Goal: Information Seeking & Learning: Check status

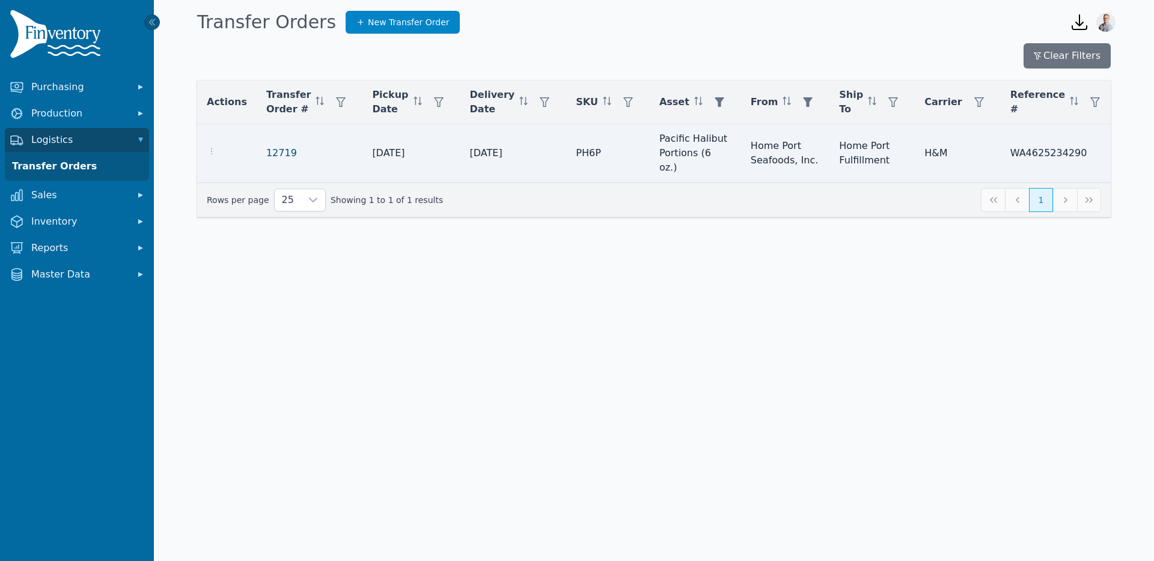
click at [267, 147] on link "12719" at bounding box center [281, 153] width 31 height 14
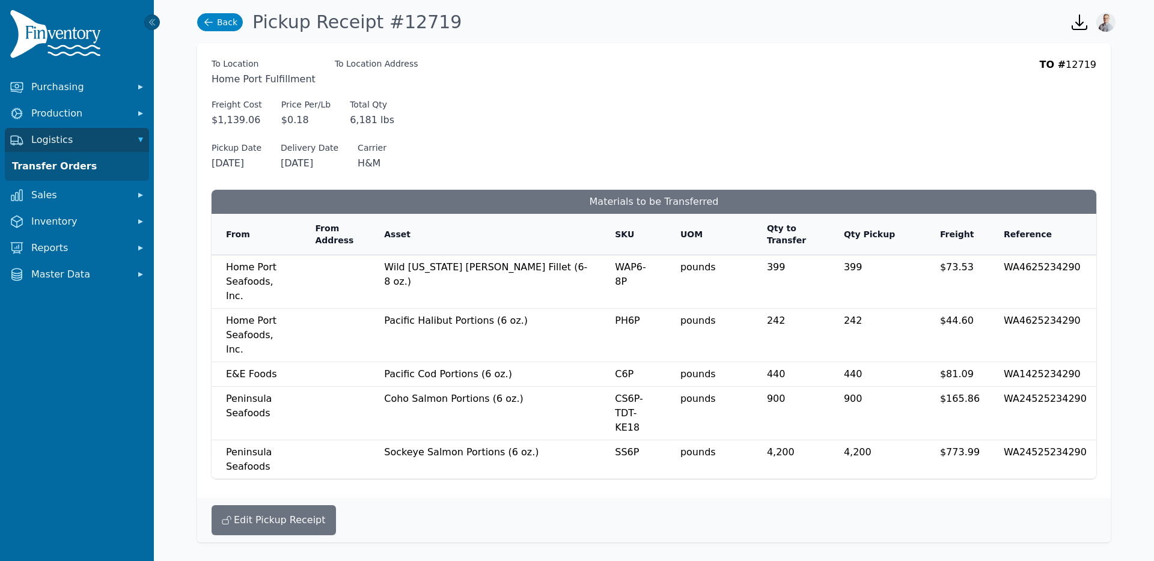
click at [234, 20] on link "Back" at bounding box center [220, 22] width 46 height 18
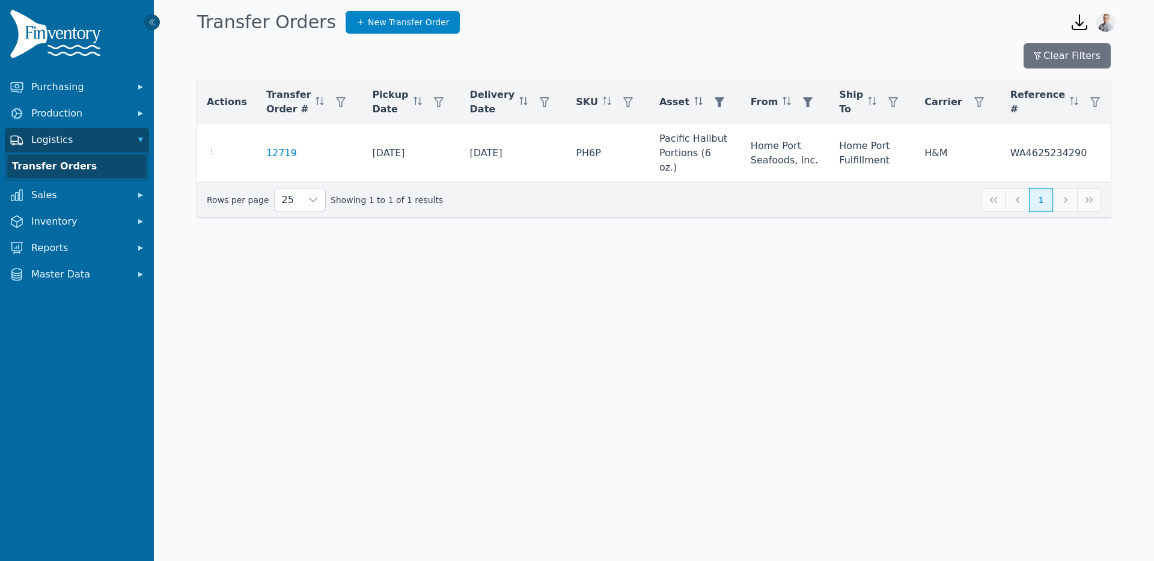
click at [74, 169] on link "Transfer Orders" at bounding box center [76, 166] width 139 height 24
click at [804, 105] on icon "button" at bounding box center [809, 102] width 10 height 10
click at [781, 162] on button "Clear" at bounding box center [785, 162] width 35 height 21
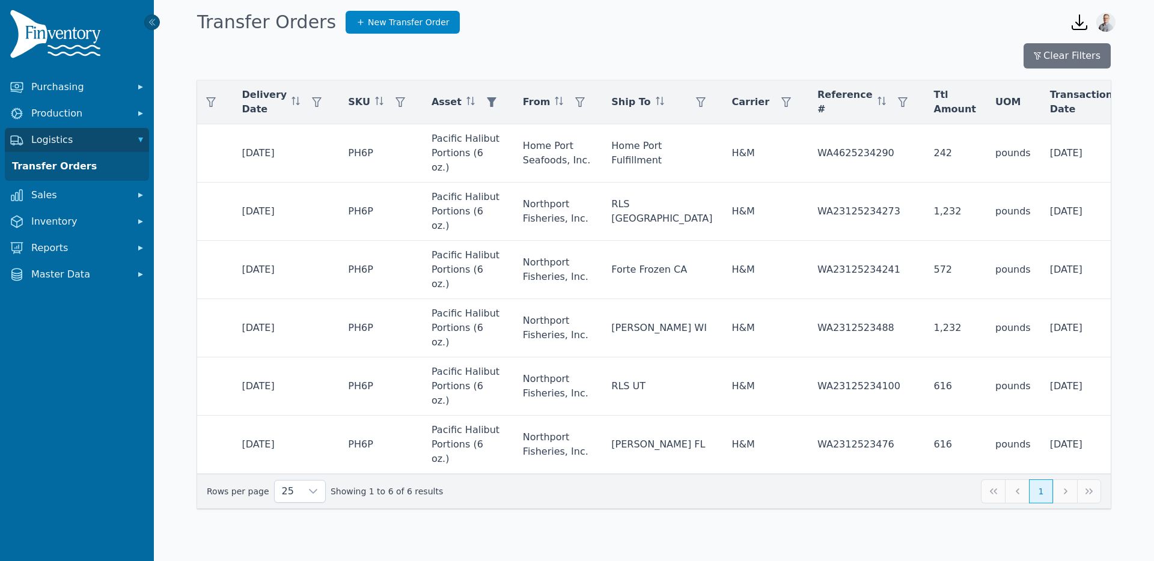
scroll to position [0, 265]
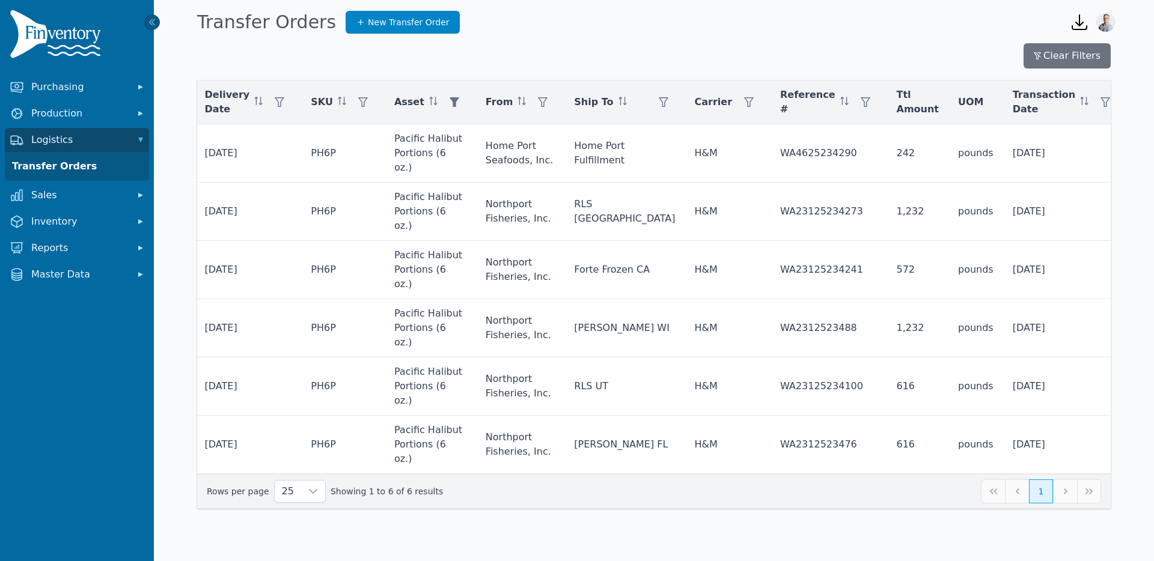
click at [1000, 143] on div "Open, Outbound" at bounding box center [1016, 135] width 103 height 24
click at [1000, 133] on div "Open, Outbound, Received" at bounding box center [1016, 135] width 103 height 24
click at [1078, 171] on button "Apply" at bounding box center [1075, 162] width 37 height 21
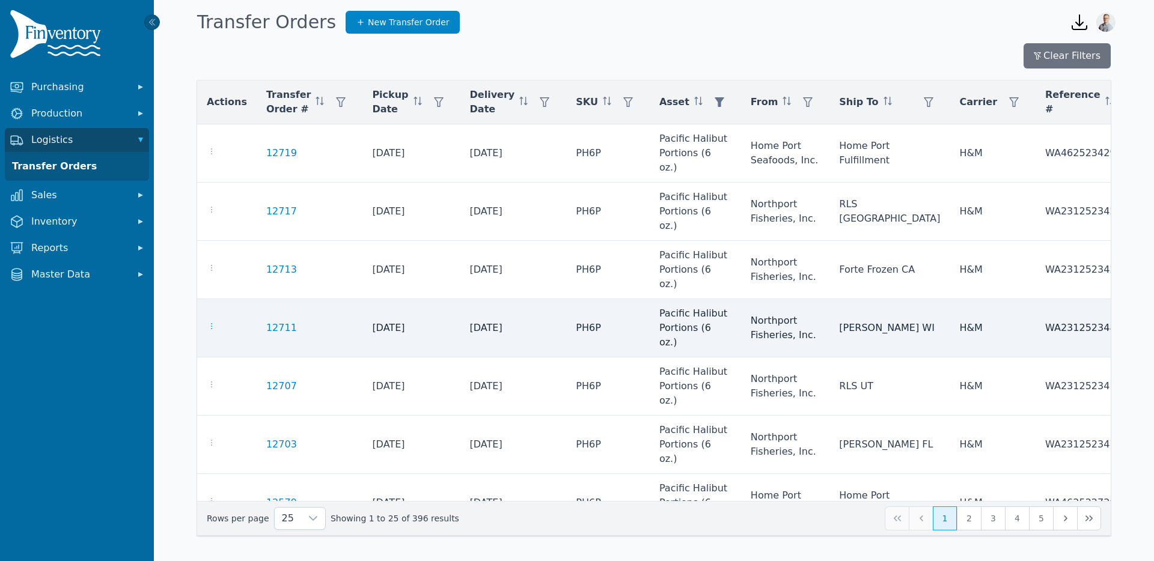
click at [212, 322] on icon "button" at bounding box center [212, 327] width 10 height 10
click at [267, 321] on link "12711" at bounding box center [281, 328] width 31 height 14
click at [270, 321] on link "12711" at bounding box center [281, 328] width 31 height 14
click at [274, 321] on link "12711" at bounding box center [281, 328] width 31 height 14
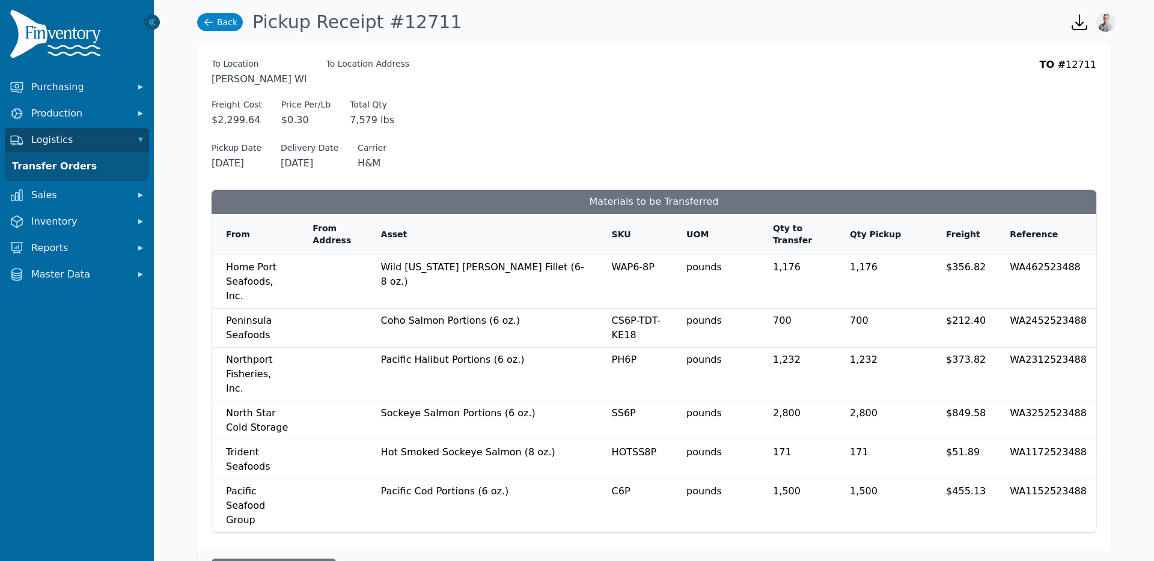
click at [227, 18] on link "Back" at bounding box center [220, 22] width 46 height 18
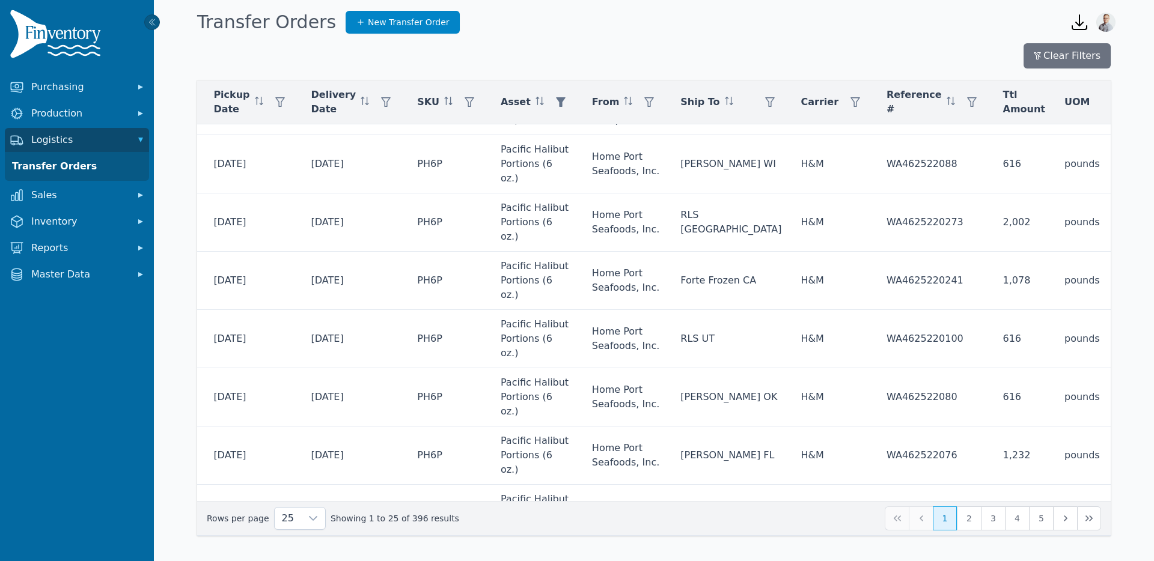
scroll to position [689, 265]
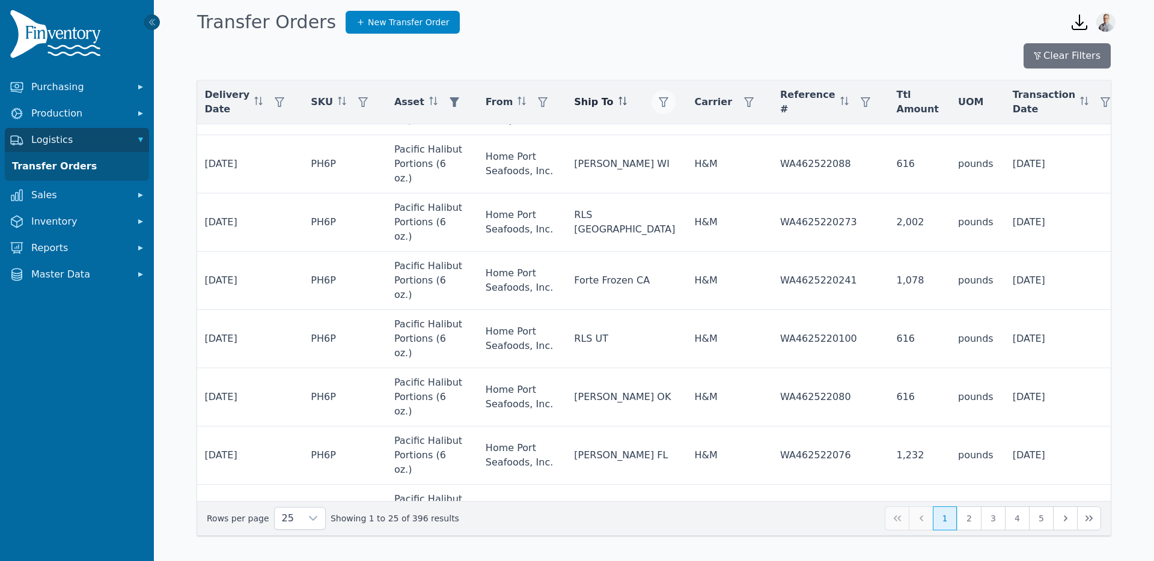
click at [659, 106] on icon "button" at bounding box center [664, 102] width 10 height 10
click at [602, 126] on div "Any" at bounding box center [637, 135] width 103 height 24
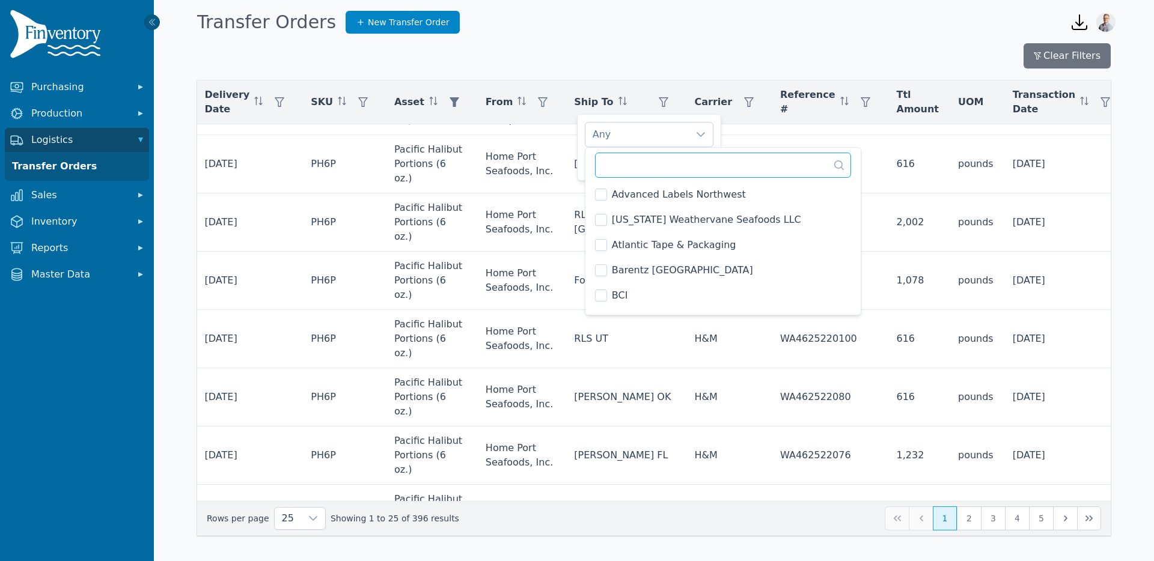
click at [625, 159] on input "text" at bounding box center [723, 165] width 256 height 25
click at [596, 47] on div "Clear Filters" at bounding box center [654, 55] width 914 height 25
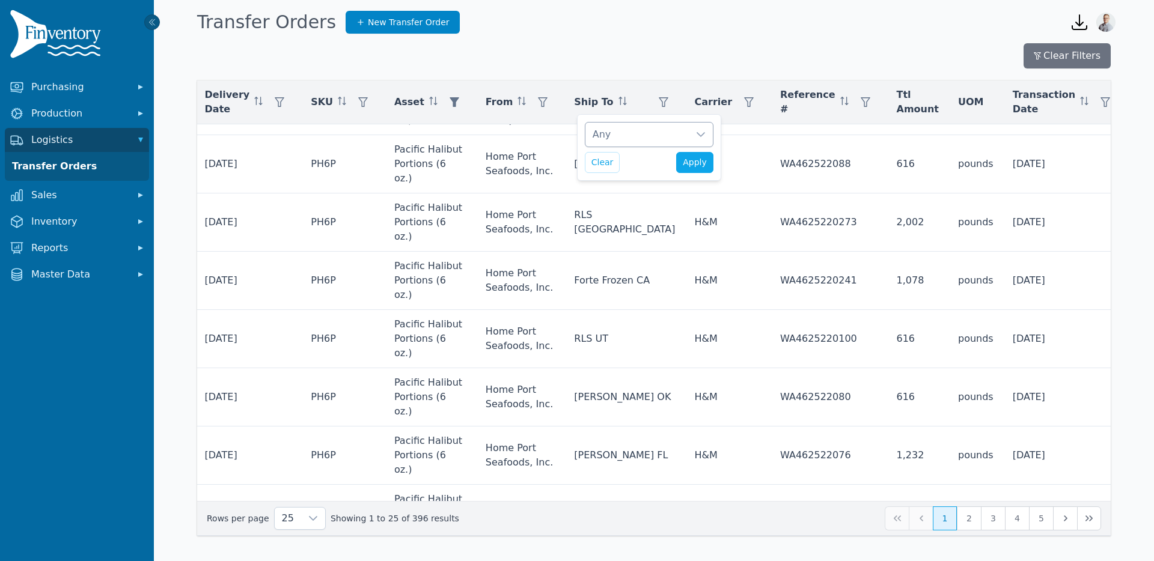
click at [614, 138] on div "Any" at bounding box center [637, 135] width 103 height 24
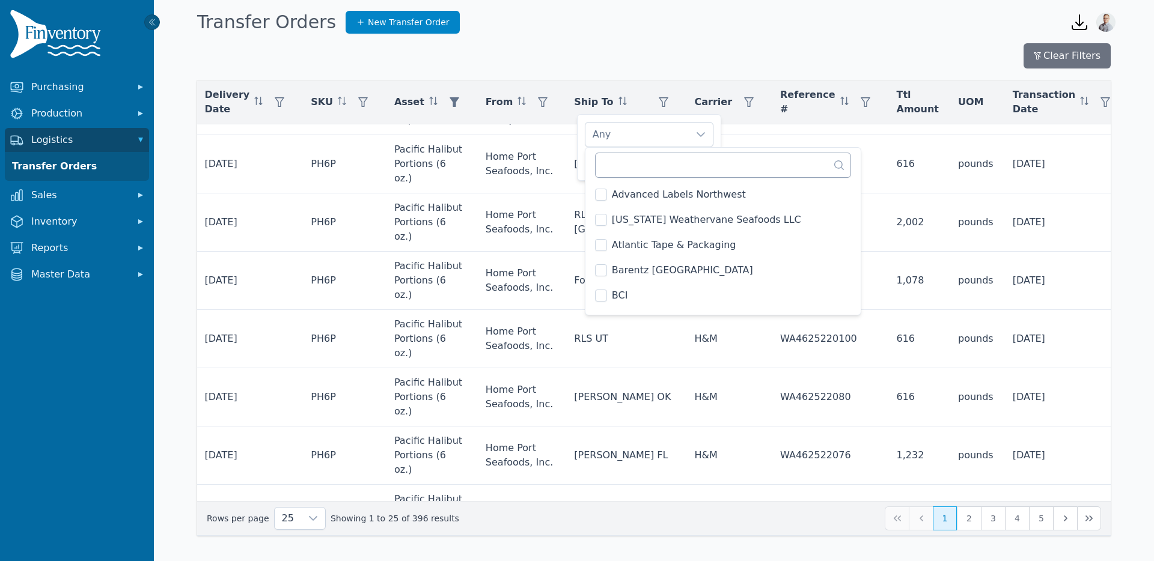
drag, startPoint x: 620, startPoint y: 186, endPoint x: 622, endPoint y: 176, distance: 9.8
click at [620, 186] on li "Advanced Labels Northwest" at bounding box center [723, 195] width 271 height 24
click at [622, 171] on input "text" at bounding box center [723, 165] width 256 height 25
click at [629, 157] on input "text" at bounding box center [723, 165] width 256 height 25
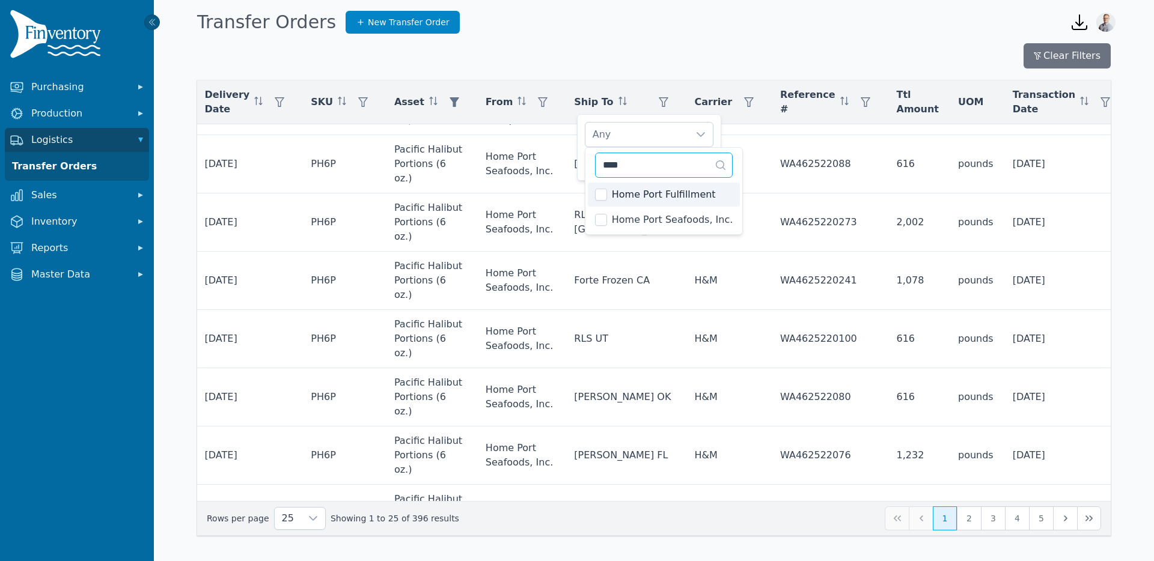
type input "****"
click at [659, 133] on div "Home Port Fulfillment" at bounding box center [637, 135] width 103 height 24
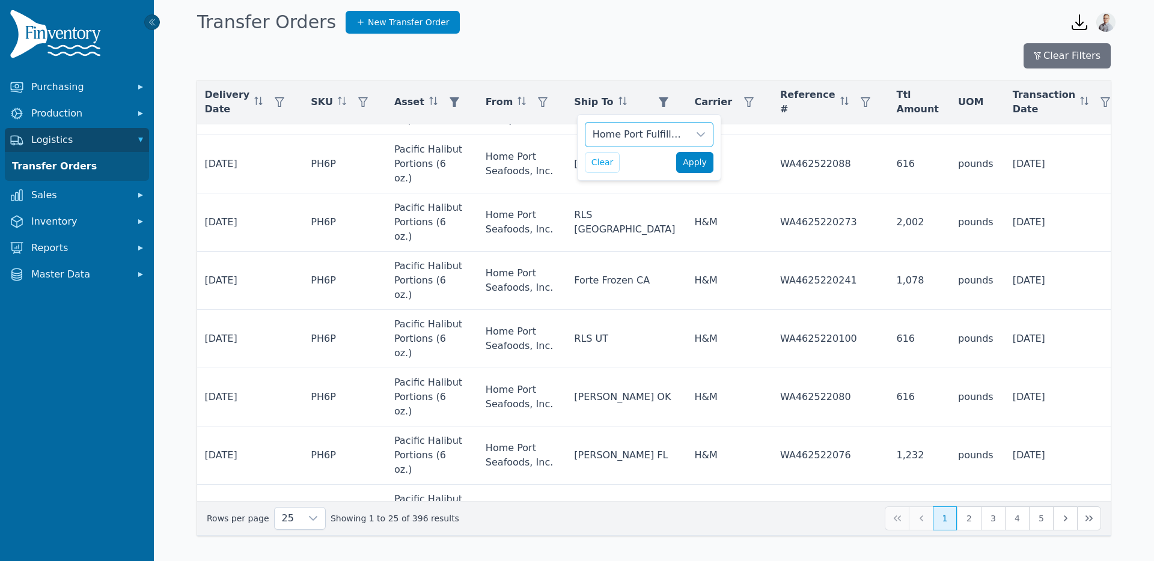
click at [704, 165] on span "Apply" at bounding box center [695, 162] width 24 height 13
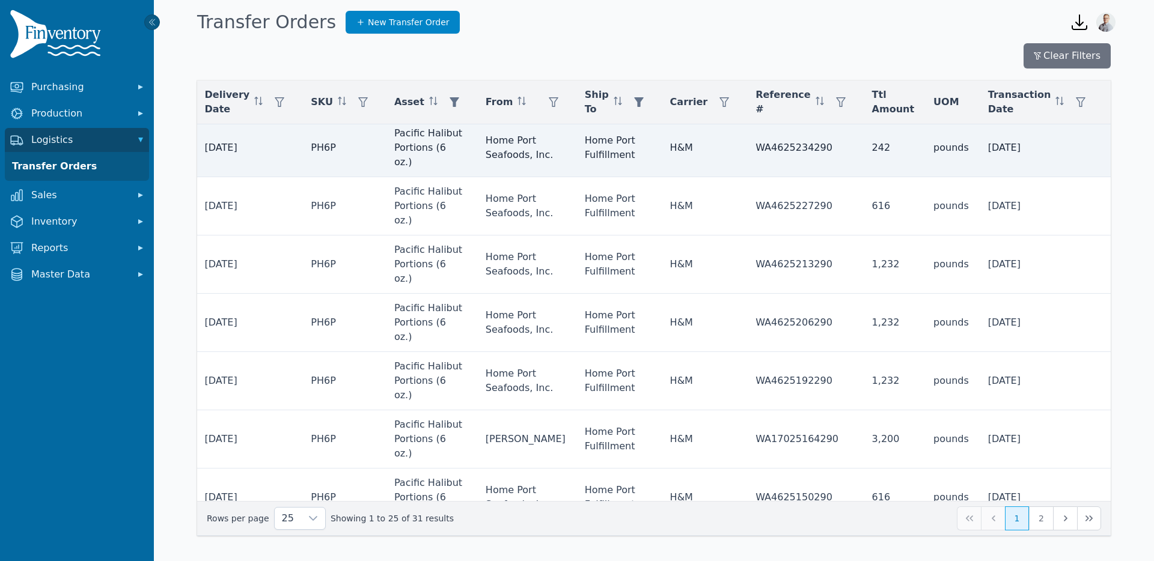
scroll to position [0, 265]
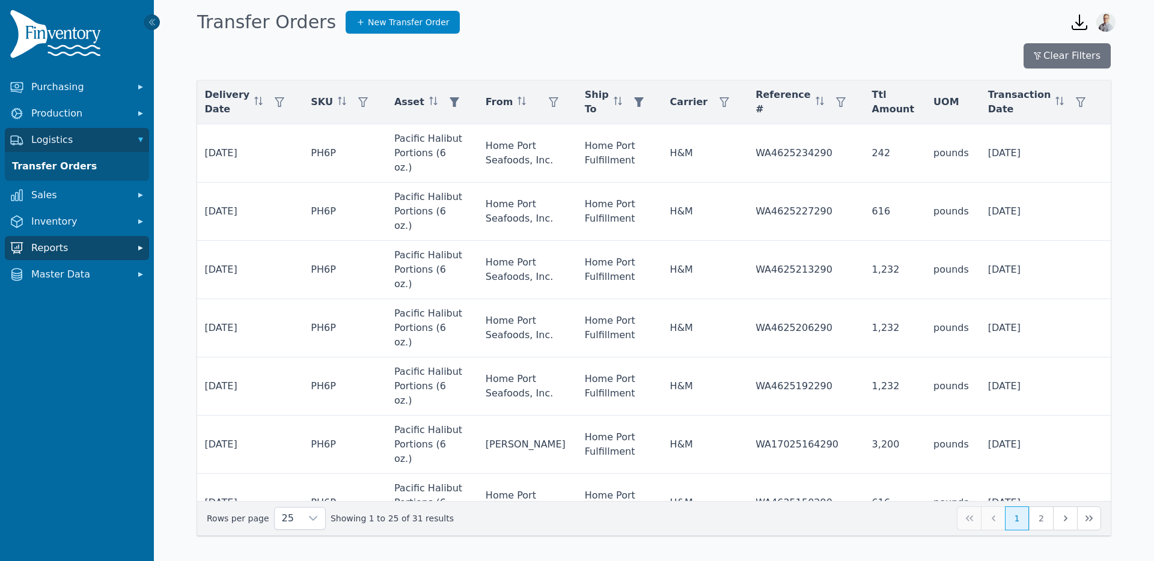
click at [52, 242] on span "Reports" at bounding box center [79, 248] width 96 height 14
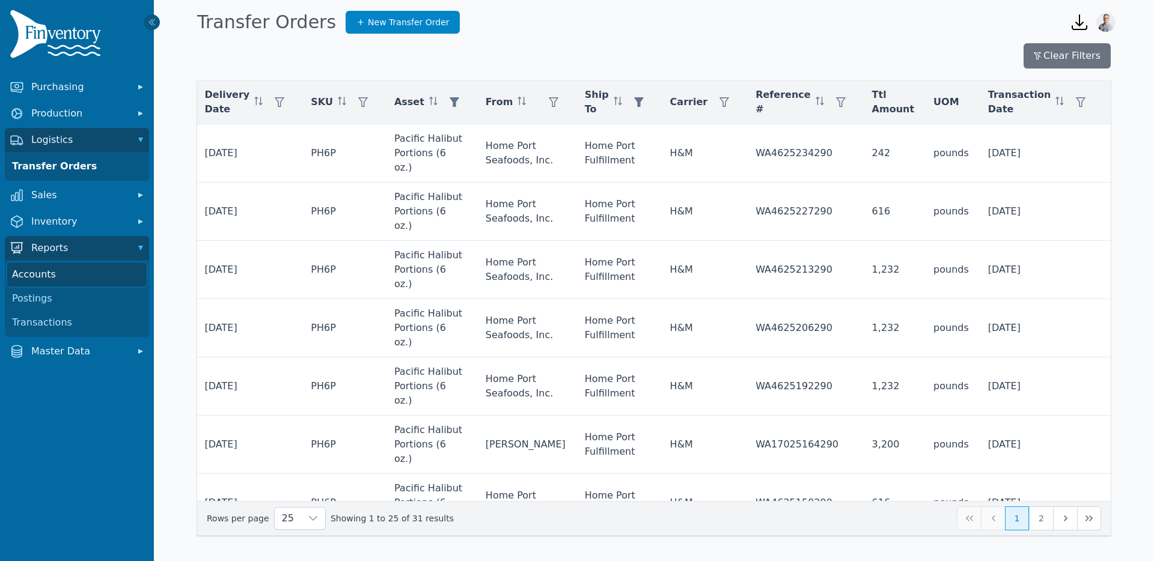
click at [62, 276] on link "Accounts" at bounding box center [76, 275] width 139 height 24
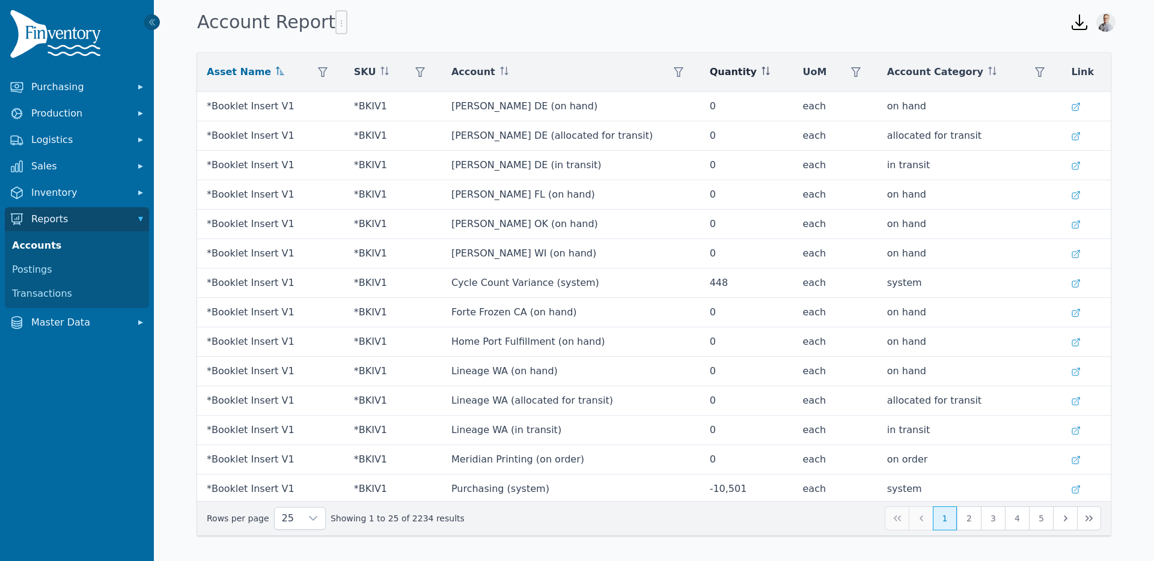
click at [762, 72] on icon at bounding box center [766, 71] width 8 height 8
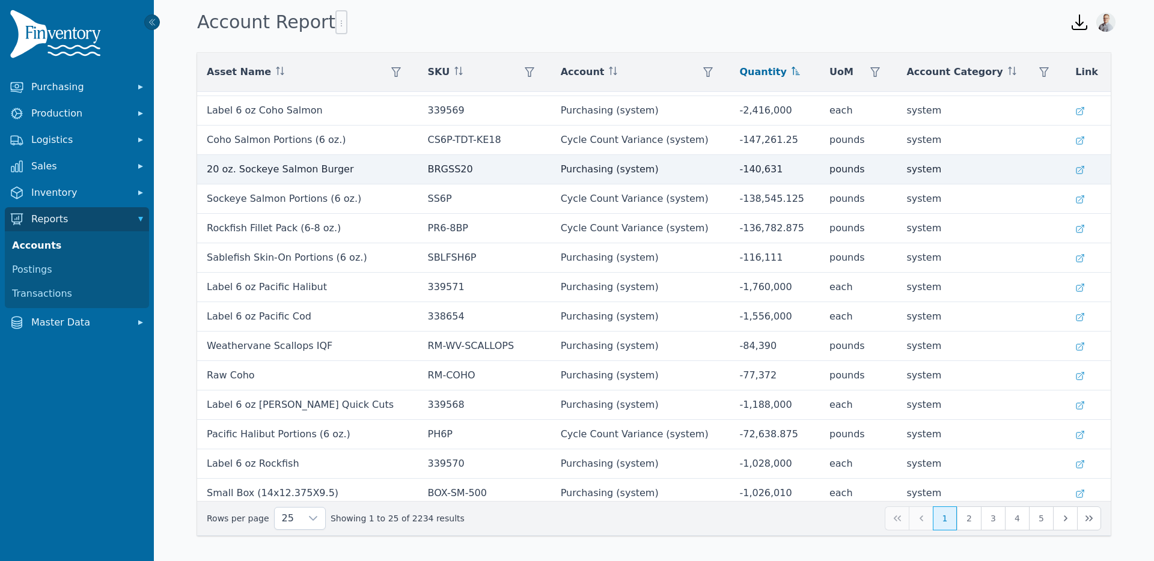
scroll to position [327, 0]
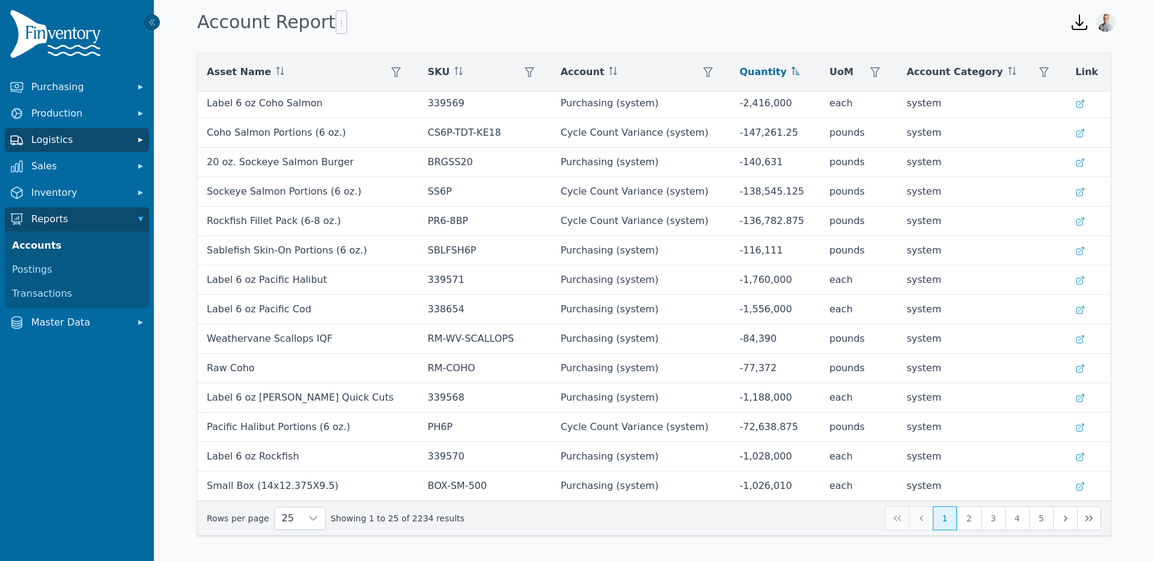
click at [64, 136] on span "Logistics" at bounding box center [79, 140] width 96 height 14
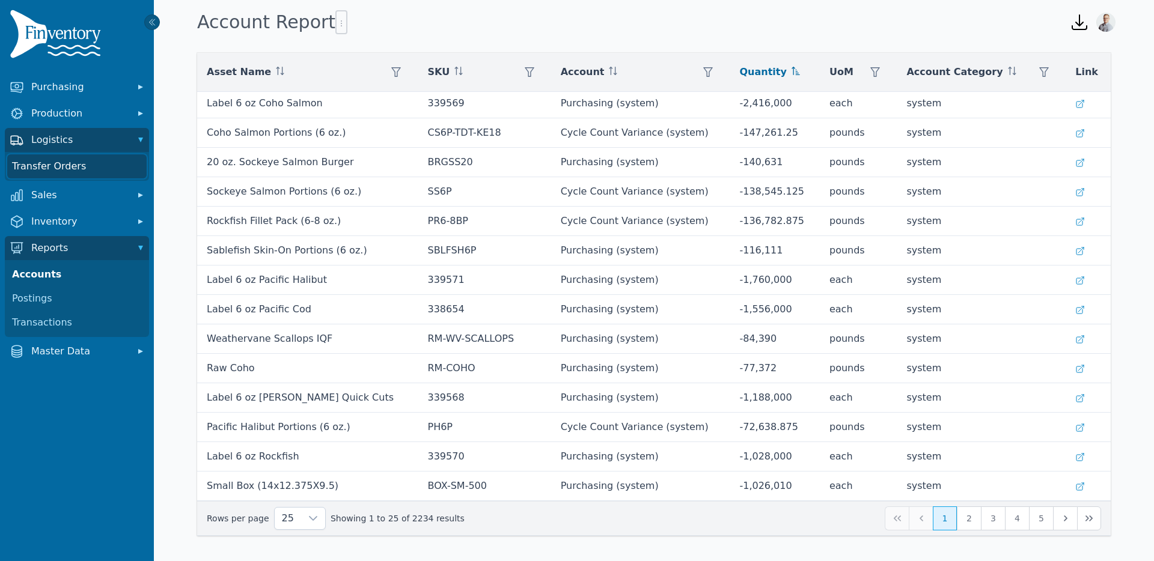
click at [57, 172] on link "Transfer Orders" at bounding box center [76, 166] width 139 height 24
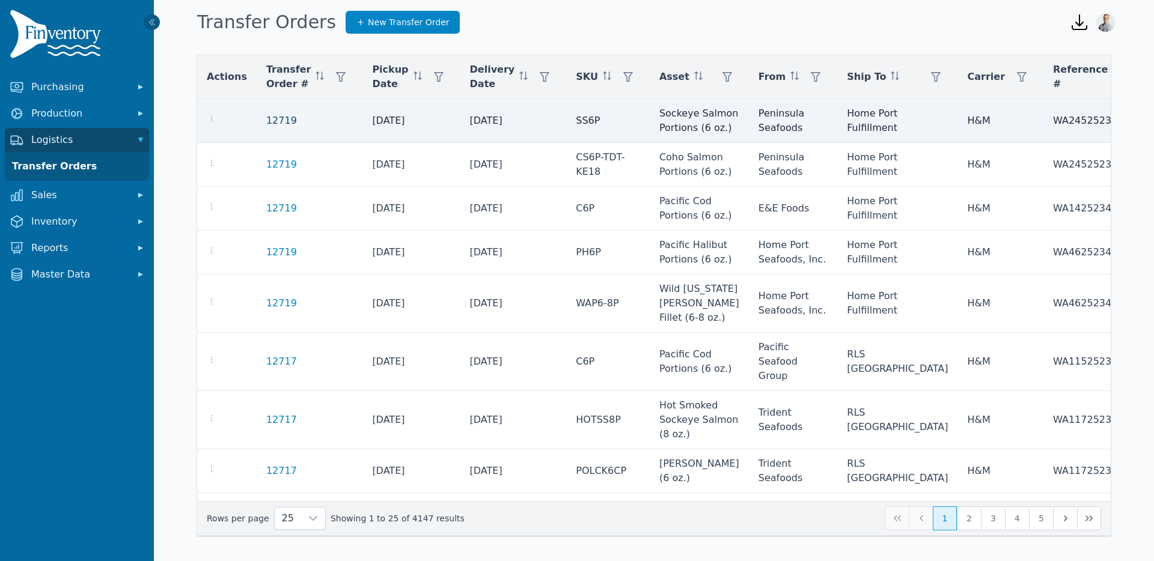
click at [274, 127] on link "12719" at bounding box center [281, 121] width 31 height 14
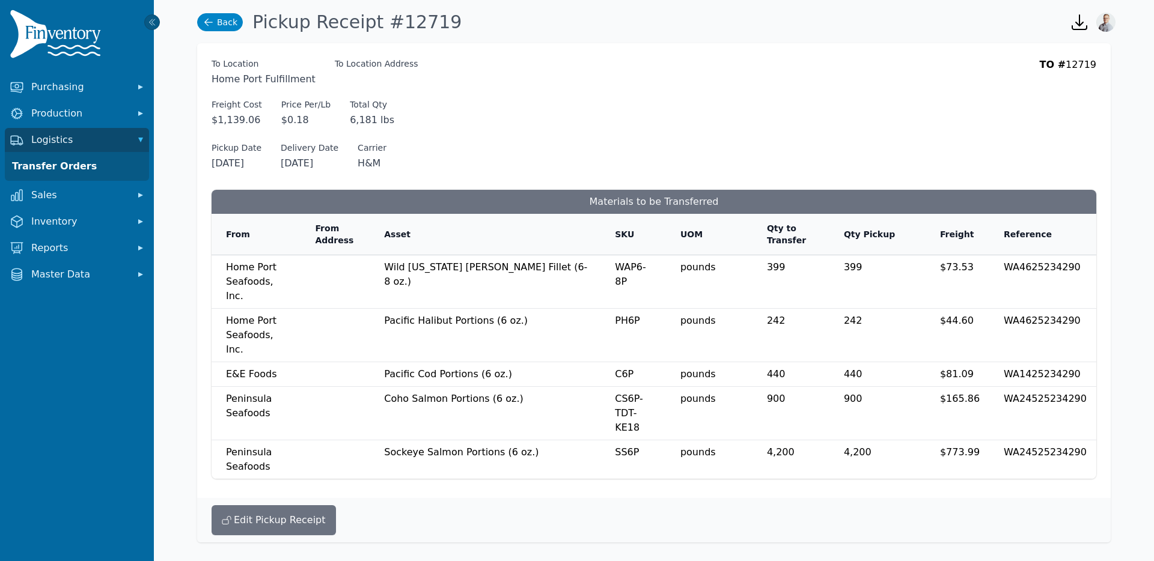
click at [229, 24] on link "Back" at bounding box center [220, 22] width 46 height 18
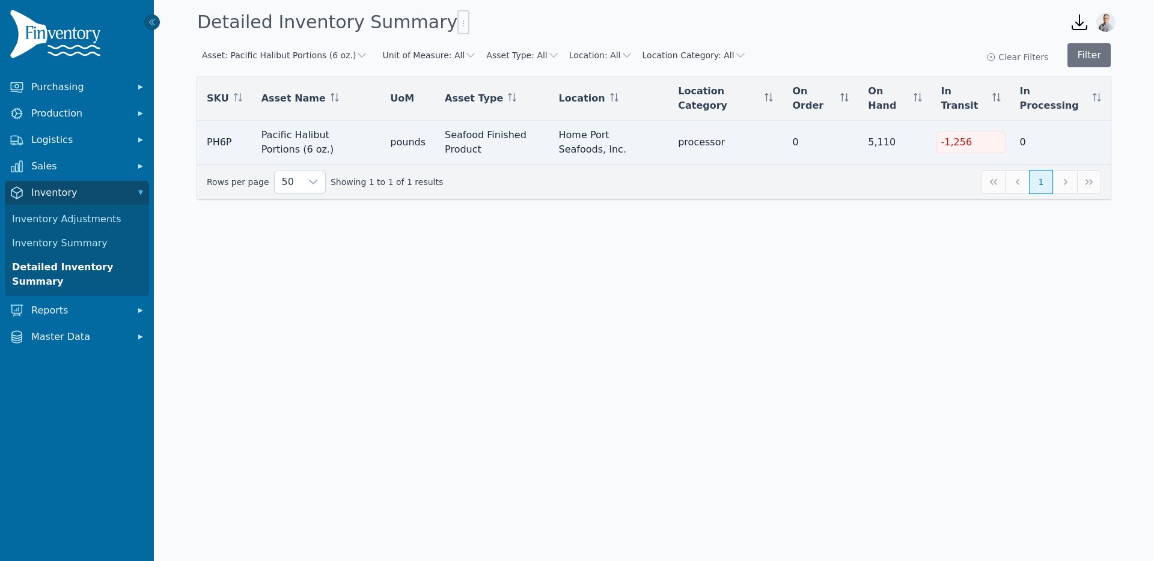
click at [858, 136] on td "0" at bounding box center [821, 143] width 76 height 44
